Goal: Complete application form

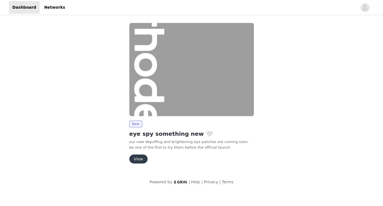
click at [138, 161] on button "View" at bounding box center [138, 159] width 18 height 9
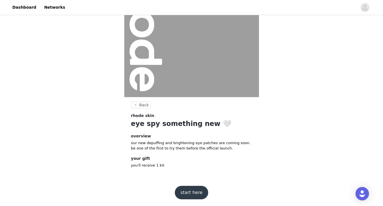
scroll to position [54, 0]
click at [199, 191] on button "start here" at bounding box center [191, 192] width 33 height 13
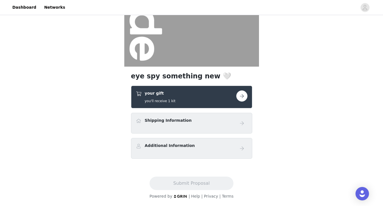
scroll to position [84, 0]
click at [242, 96] on button "button" at bounding box center [241, 96] width 11 height 11
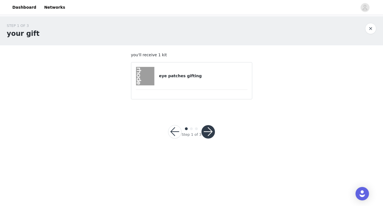
click at [205, 133] on button "button" at bounding box center [207, 131] width 13 height 13
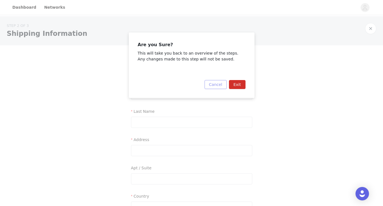
click at [220, 85] on button "Cancel" at bounding box center [215, 84] width 22 height 9
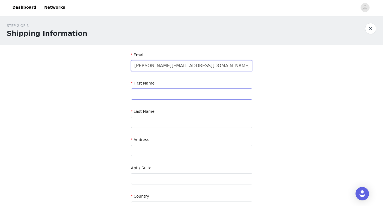
type input "eliza@cadence-talent.com"
type input "Eliza"
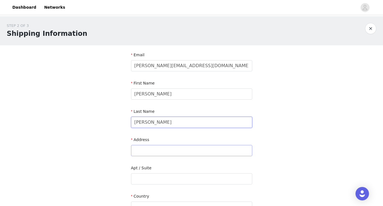
type input "Browne"
paste input "Flat 536, 6 ST George Wharf SW82JE"
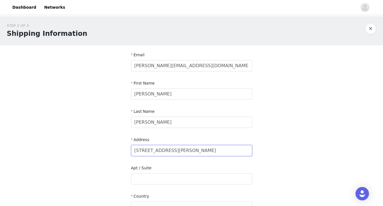
drag, startPoint x: 225, startPoint y: 147, endPoint x: 196, endPoint y: 148, distance: 28.9
click at [196, 148] on input "Flat 536, 6 ST George Wharf SW82JE" at bounding box center [191, 150] width 121 height 11
click at [195, 149] on input "Flat 536, 6 ST George Wharf SW82JE" at bounding box center [191, 150] width 121 height 11
drag, startPoint x: 195, startPoint y: 150, endPoint x: 220, endPoint y: 150, distance: 24.1
click at [220, 150] on input "Flat 536, 6 ST George Wharf SW82JE" at bounding box center [191, 150] width 121 height 11
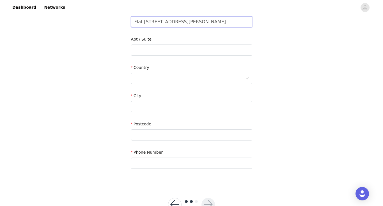
scroll to position [135, 0]
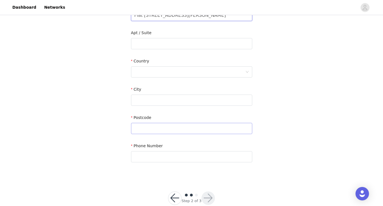
type input "Flat 536, 6 ST George Wharf"
paste input "SW82JE"
type input "SW82JE"
click at [182, 106] on div "City" at bounding box center [191, 98] width 121 height 22
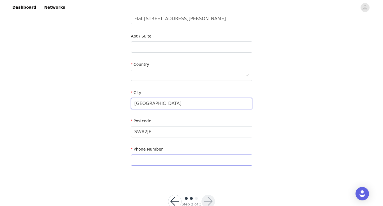
type input "London"
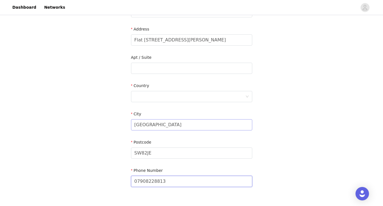
scroll to position [105, 0]
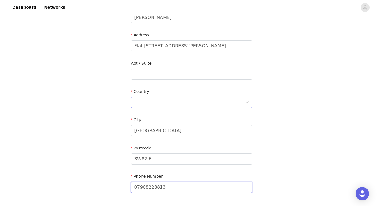
type input "07908228813"
click at [154, 105] on div at bounding box center [189, 102] width 111 height 11
type input "E"
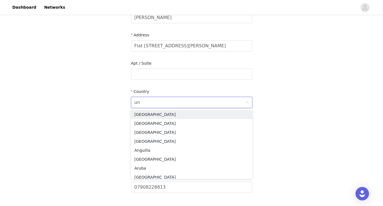
type input "uni"
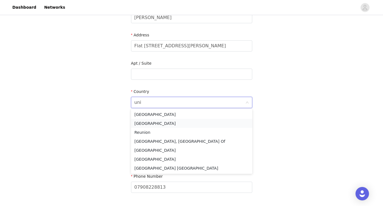
click at [159, 124] on li "United Kingdom" at bounding box center [191, 123] width 121 height 9
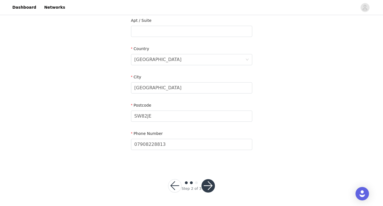
scroll to position [147, 0]
click at [209, 188] on button "button" at bounding box center [207, 186] width 13 height 13
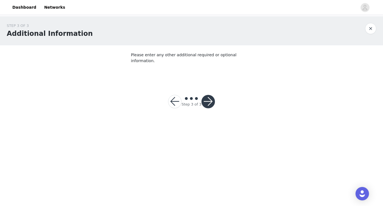
click at [175, 66] on section "Please enter any other additional required or optional information." at bounding box center [191, 63] width 135 height 36
click at [206, 95] on button "button" at bounding box center [207, 101] width 13 height 13
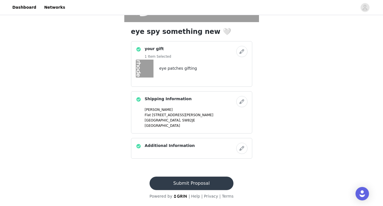
scroll to position [129, 0]
click at [195, 184] on button "Submit Proposal" at bounding box center [191, 183] width 84 height 13
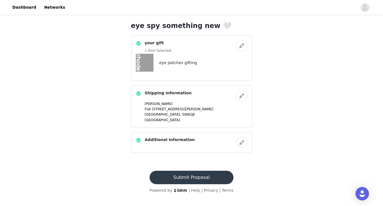
scroll to position [0, 0]
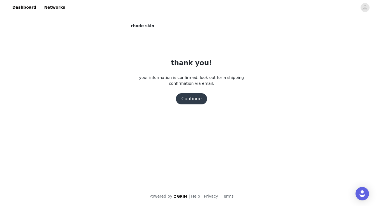
click at [190, 94] on button "Continue" at bounding box center [191, 98] width 31 height 11
